Goal: Task Accomplishment & Management: Complete application form

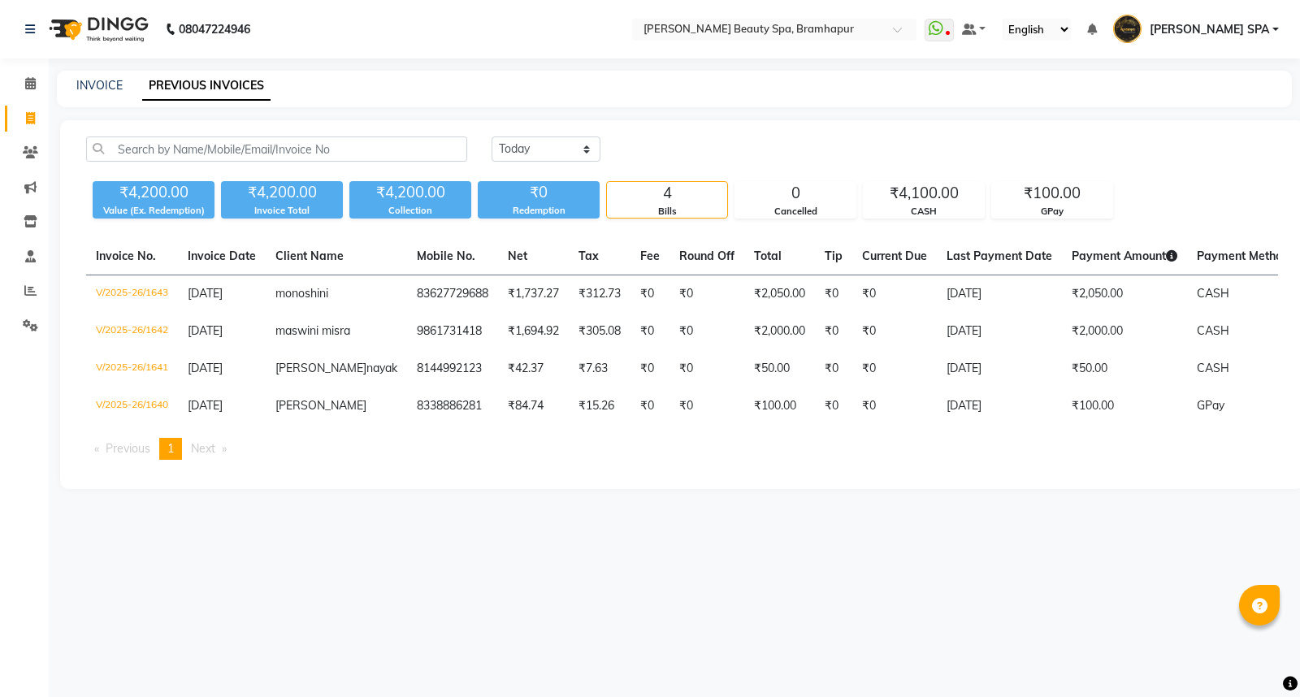
select select "[DATE]"
click at [101, 89] on link "INVOICE" at bounding box center [99, 85] width 46 height 15
select select "service"
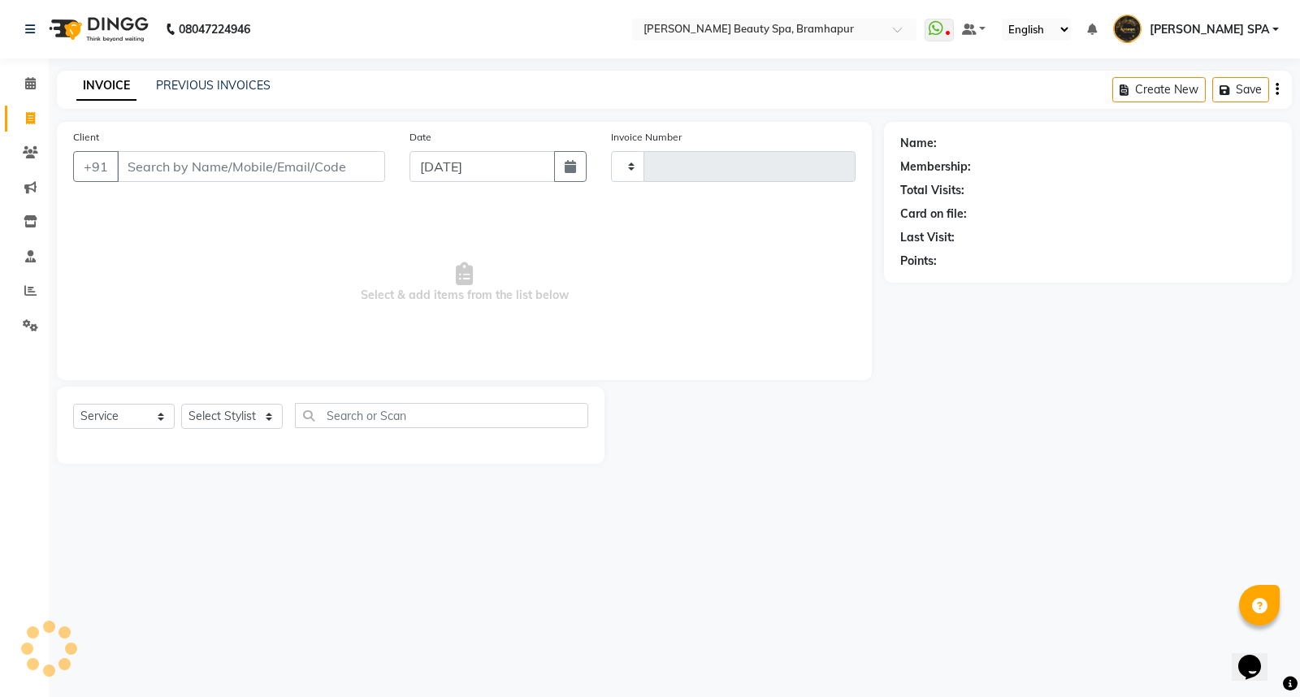
type input "1644"
select select "3622"
click at [232, 417] on select "Select Stylist [PERSON_NAME] SPA [PERSON_NAME] [PERSON_NAME] [PERSON_NAME] MAM …" at bounding box center [239, 416] width 116 height 25
select select "59346"
click at [181, 405] on select "Select Stylist [PERSON_NAME] SPA [PERSON_NAME] [PERSON_NAME] [PERSON_NAME] MAM …" at bounding box center [239, 416] width 116 height 25
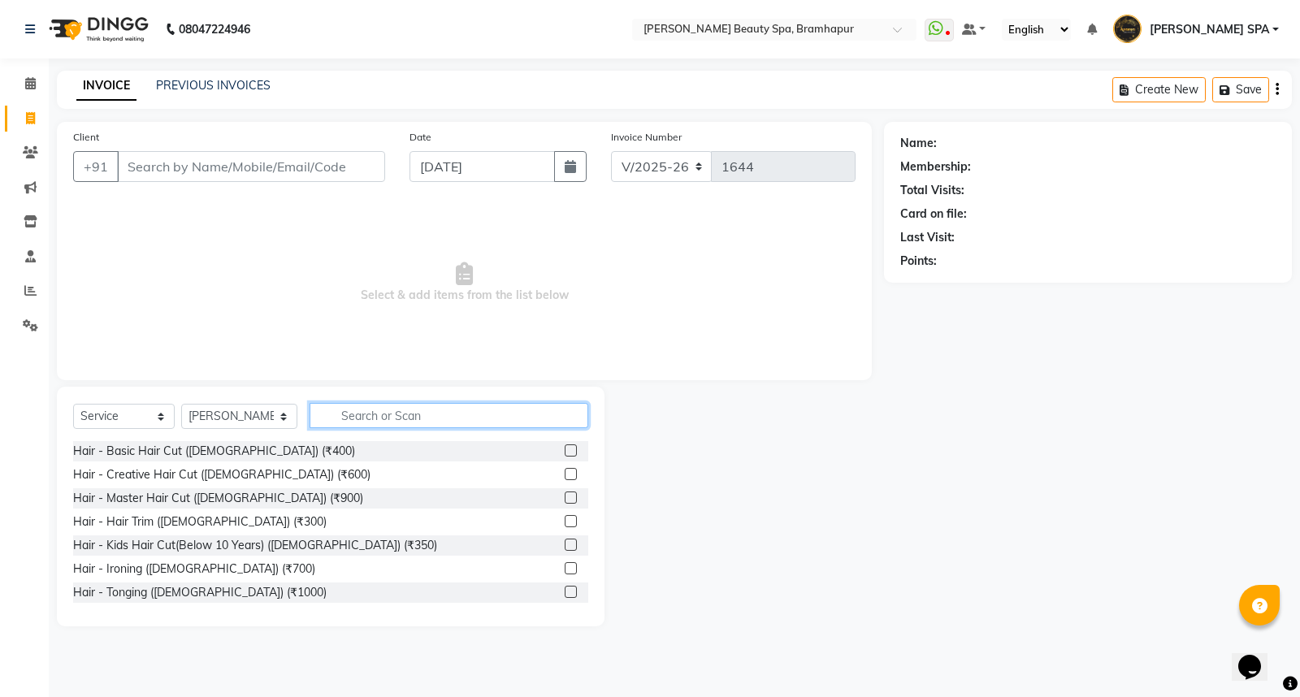
click at [326, 412] on input "text" at bounding box center [449, 415] width 279 height 25
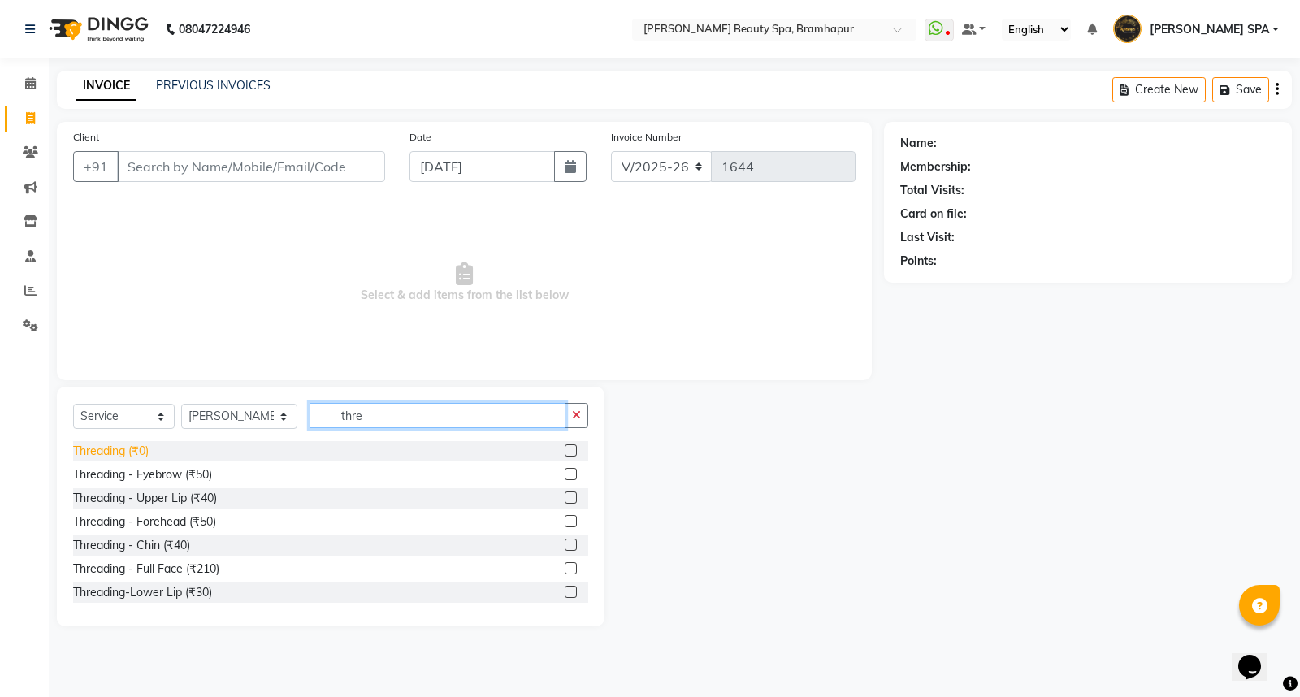
type input "thre"
click at [101, 452] on div "Threading (₹0)" at bounding box center [111, 451] width 76 height 17
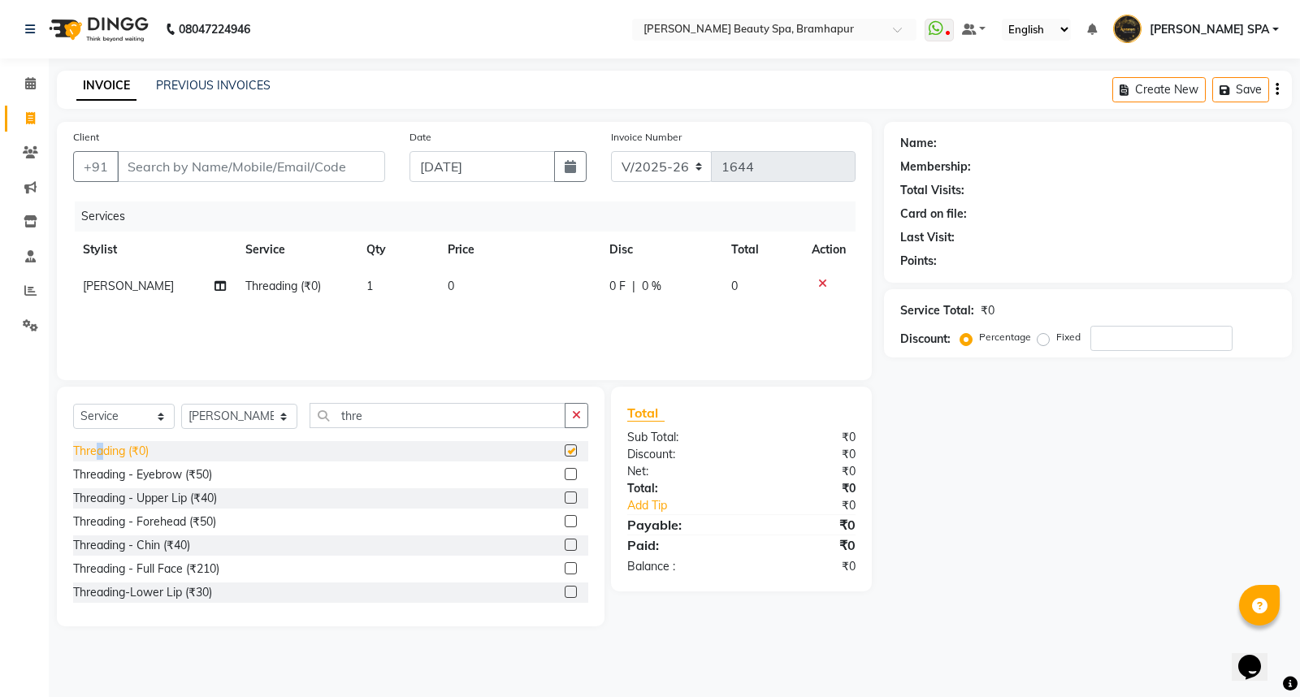
checkbox input "false"
click at [819, 279] on icon at bounding box center [822, 283] width 9 height 11
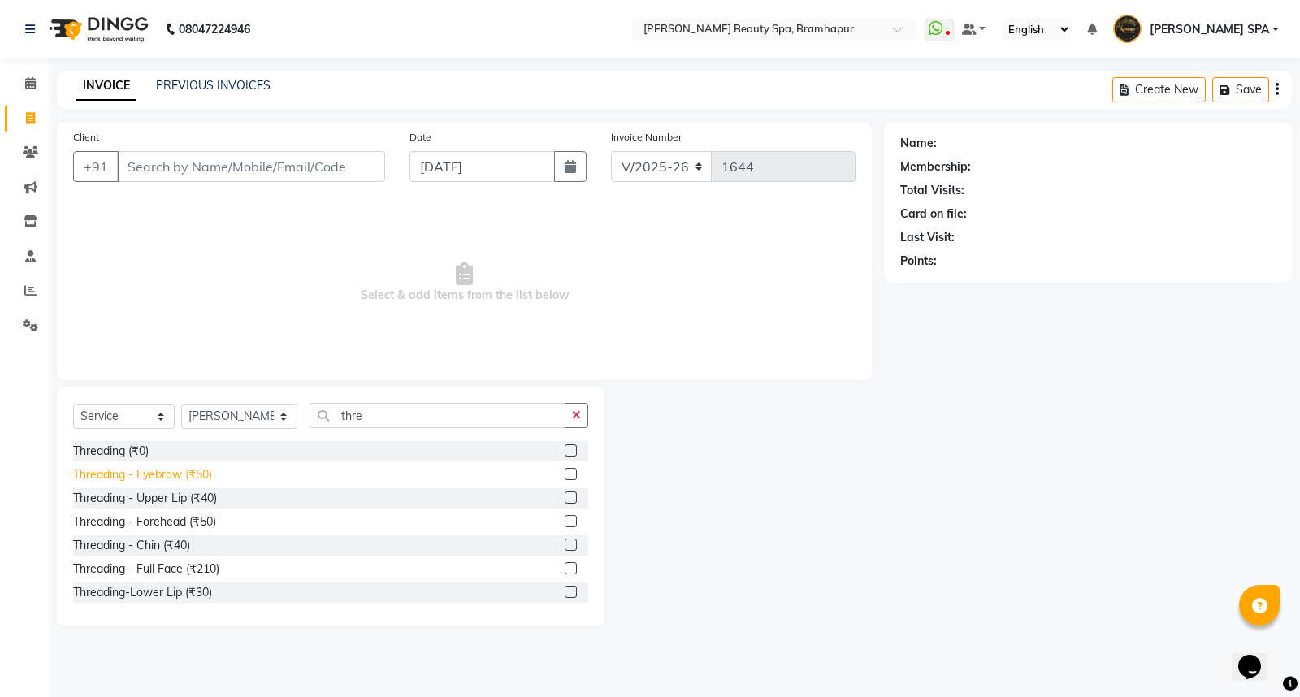
click at [116, 477] on div "Threading - Eyebrow (₹50)" at bounding box center [142, 474] width 139 height 17
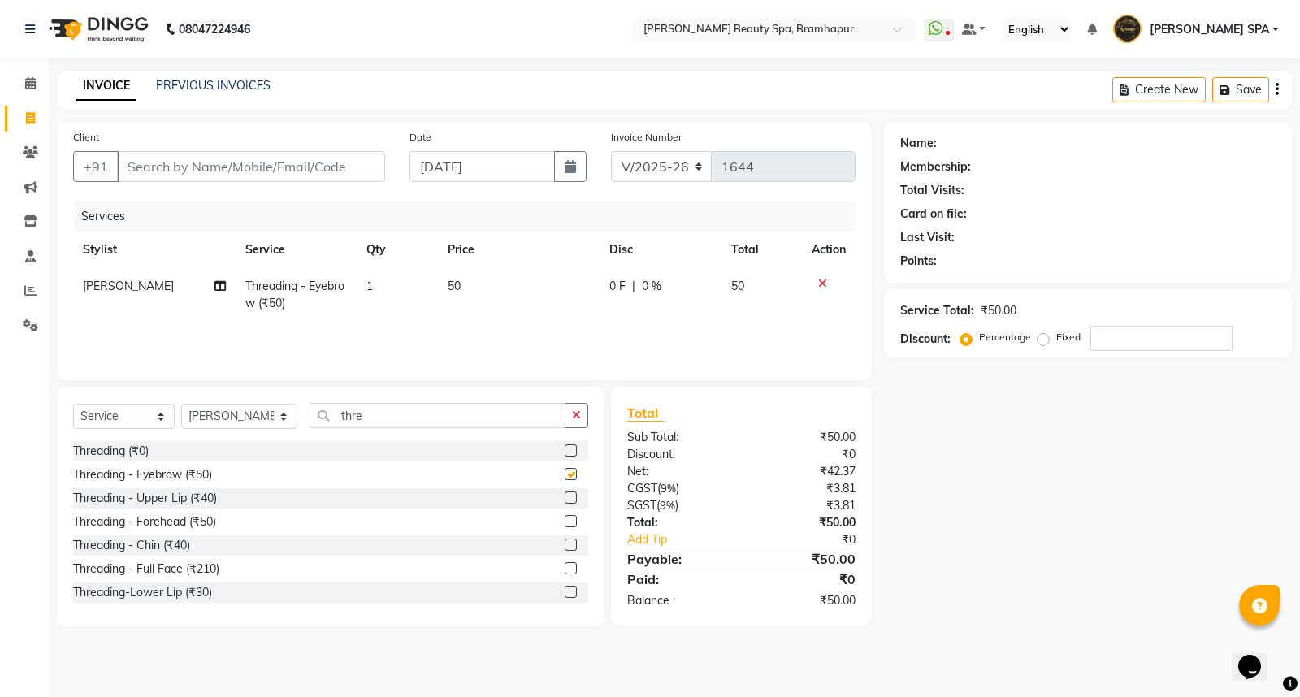
checkbox input "false"
click at [224, 161] on input "Client" at bounding box center [251, 166] width 268 height 31
type input "9"
type input "0"
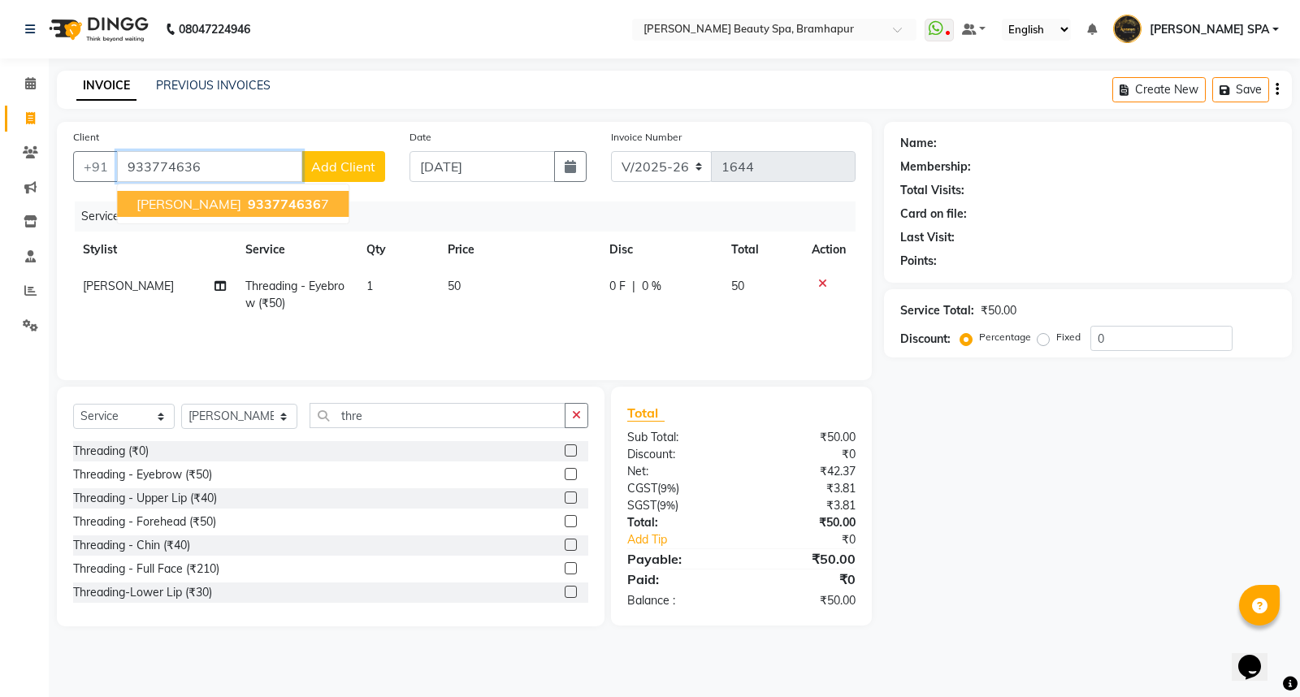
click at [158, 203] on span "[PERSON_NAME]" at bounding box center [188, 204] width 105 height 16
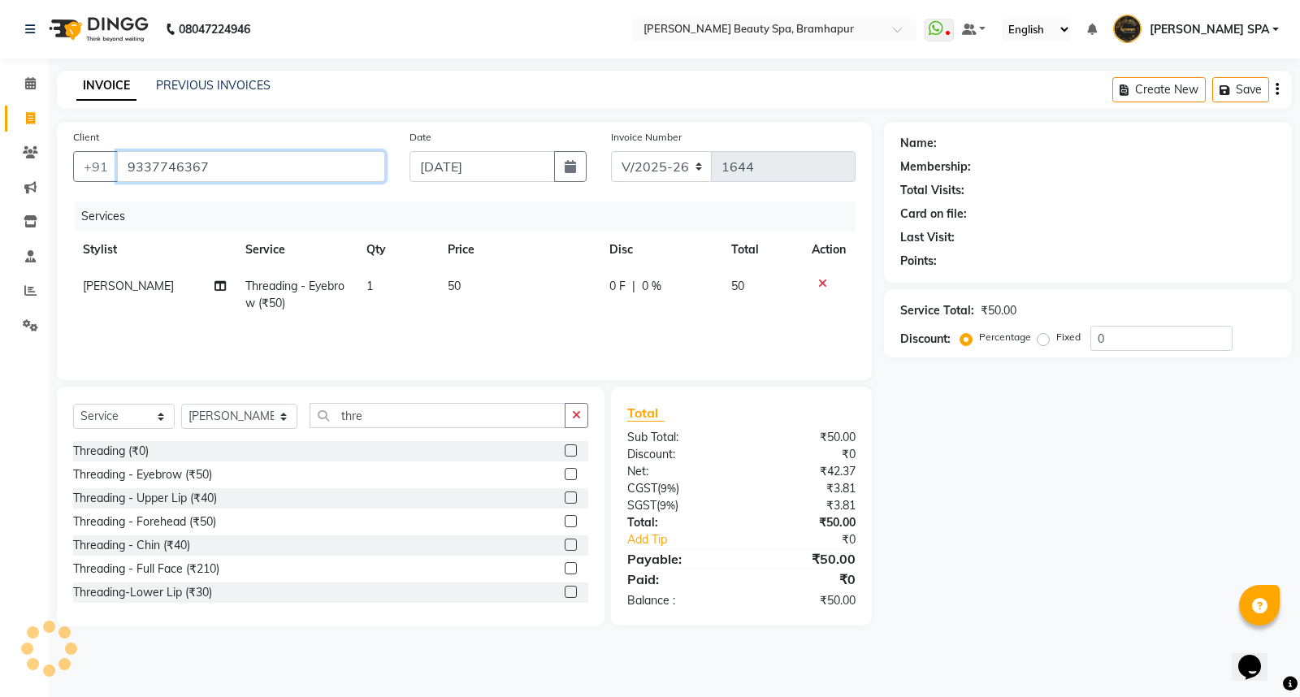
type input "9337746367"
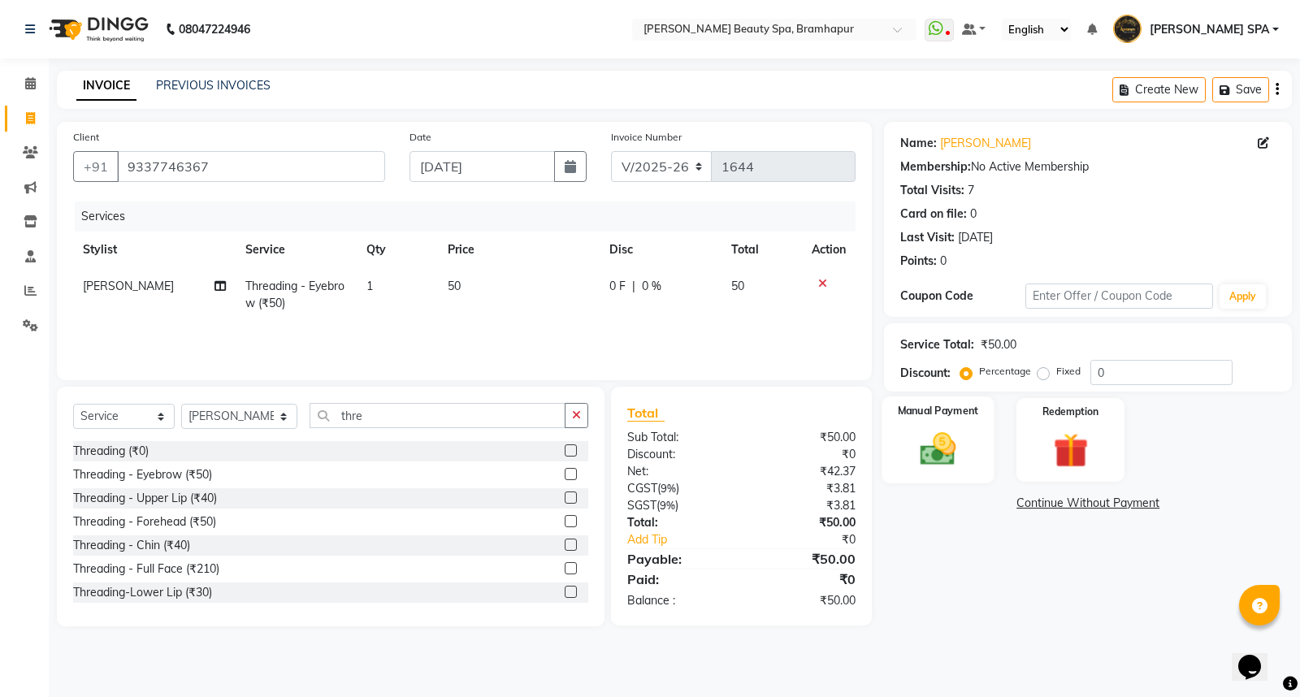
click at [919, 448] on img at bounding box center [938, 448] width 58 height 41
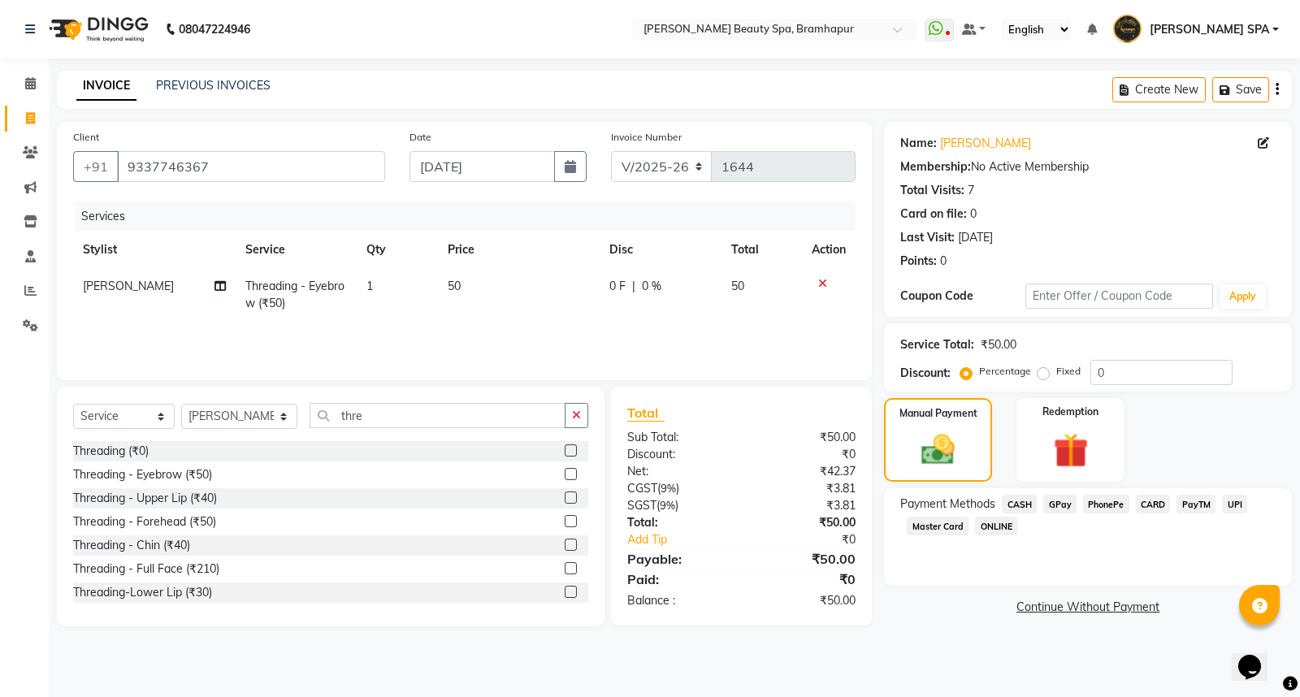
drag, startPoint x: 1055, startPoint y: 505, endPoint x: 1049, endPoint y: 528, distance: 24.2
click at [1056, 505] on span "GPay" at bounding box center [1059, 504] width 33 height 19
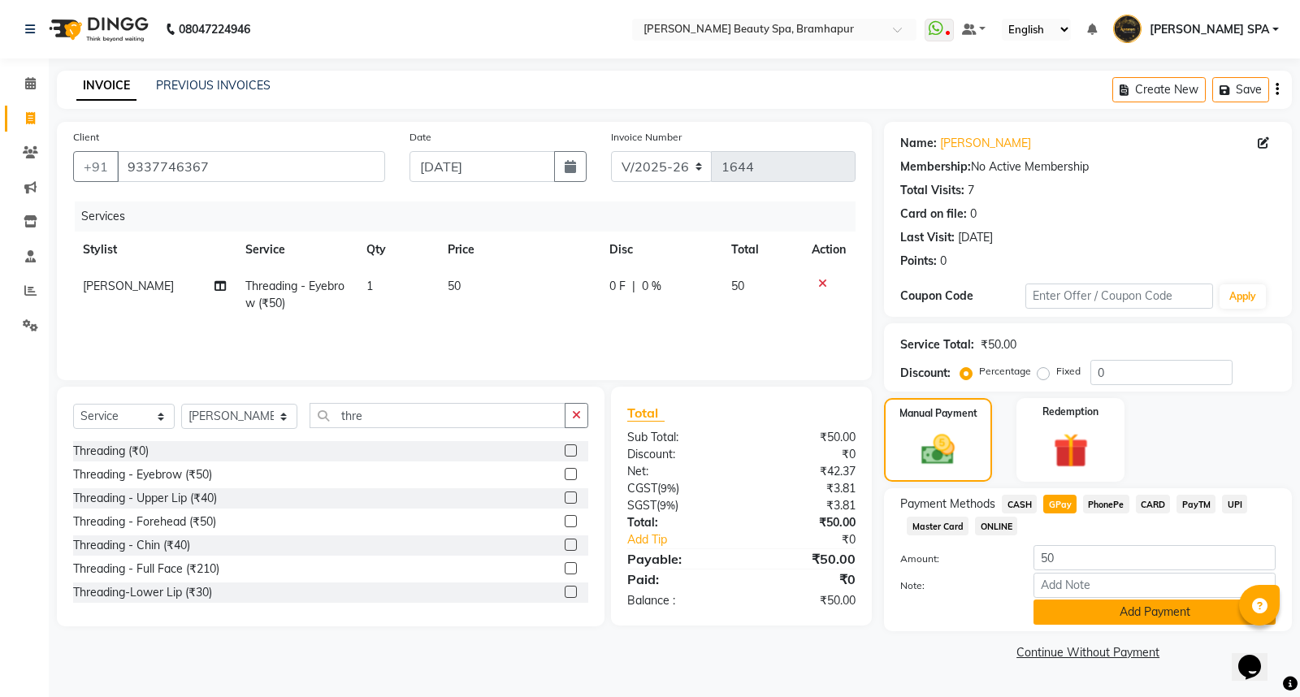
click at [1054, 604] on button "Add Payment" at bounding box center [1154, 612] width 242 height 25
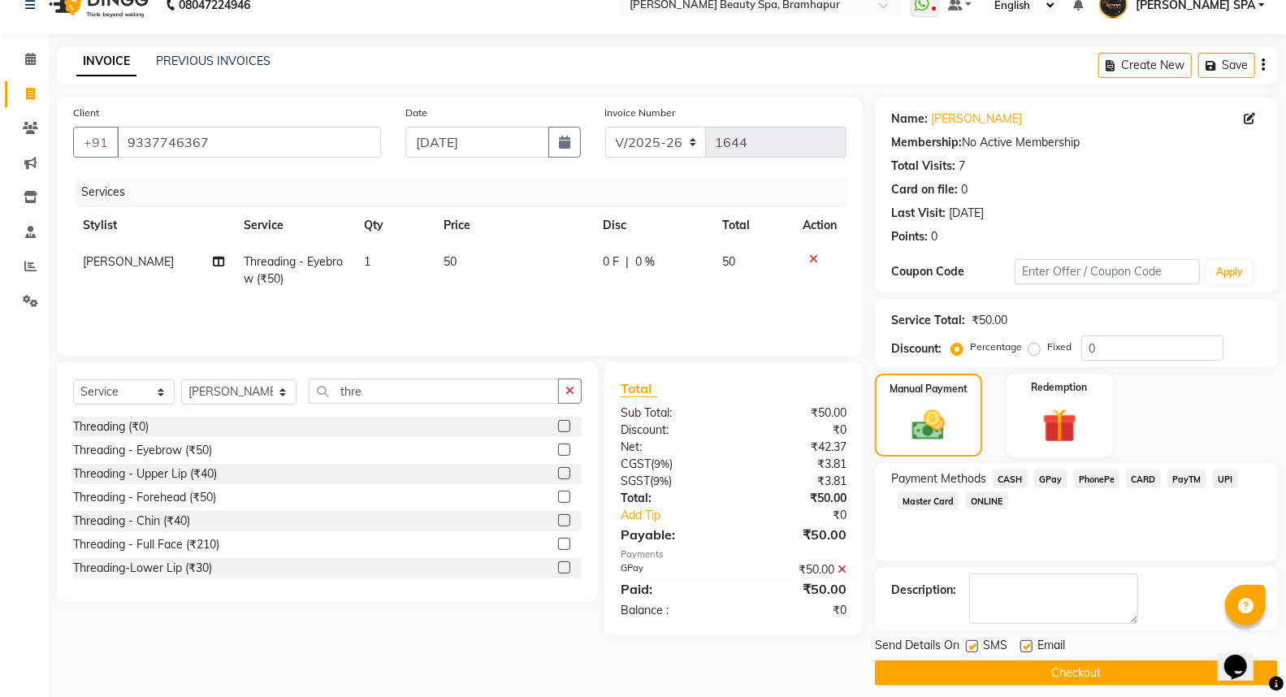
scroll to position [37, 0]
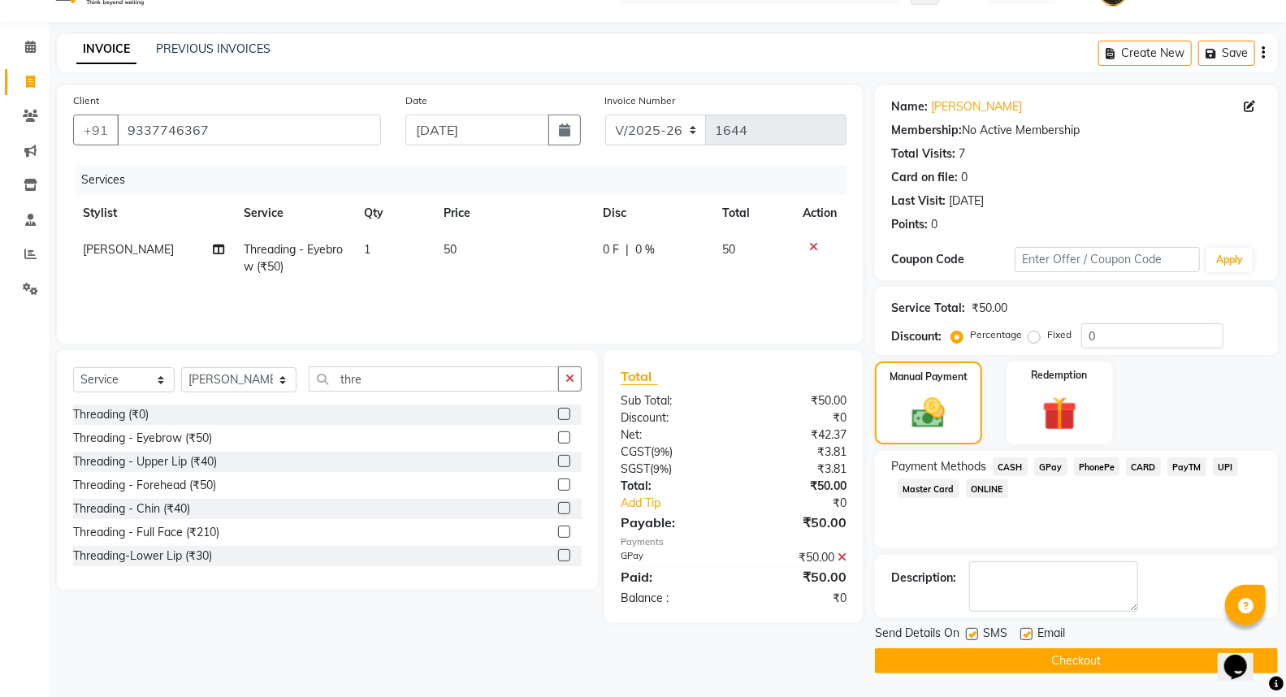
click at [975, 663] on button "Checkout" at bounding box center [1076, 660] width 403 height 25
